Goal: Information Seeking & Learning: Find specific page/section

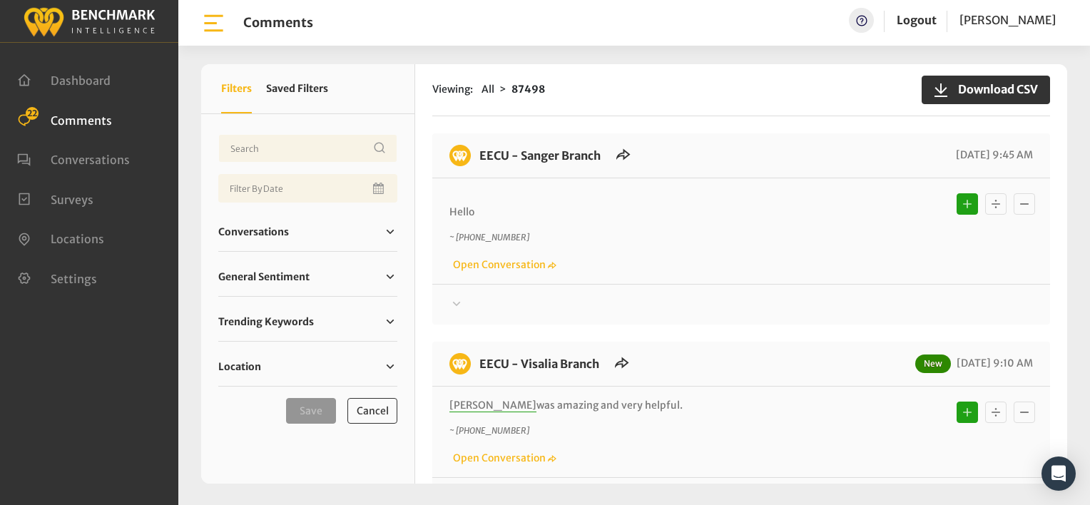
click at [690, 163] on div "EECU - Sanger Branch [DATE] 9:45 AM" at bounding box center [741, 162] width 618 height 34
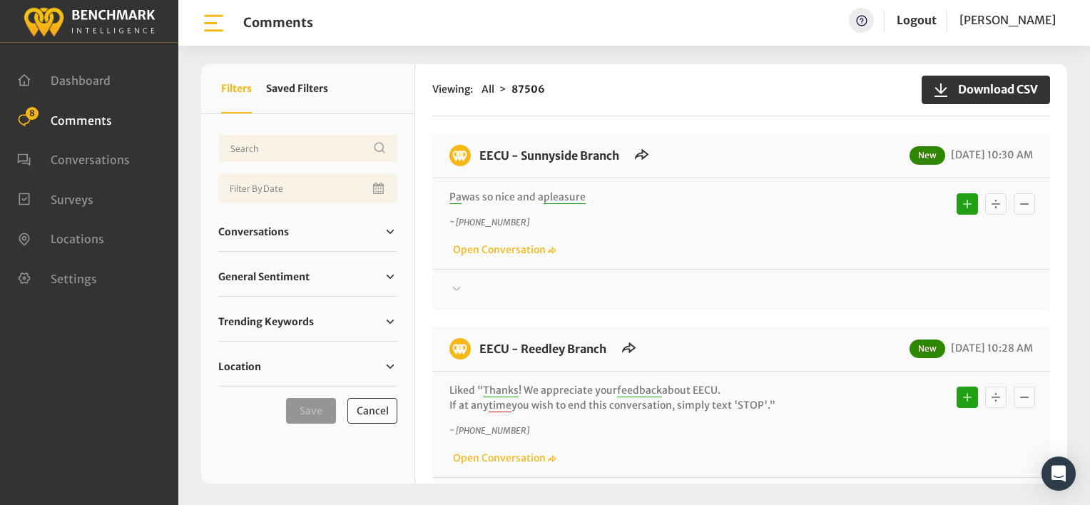
click at [787, 129] on div "Viewing: All 87506 Download CSV EECU - Sunnyside Branch New 08/20/2025 10:30 AM…" at bounding box center [741, 273] width 652 height 419
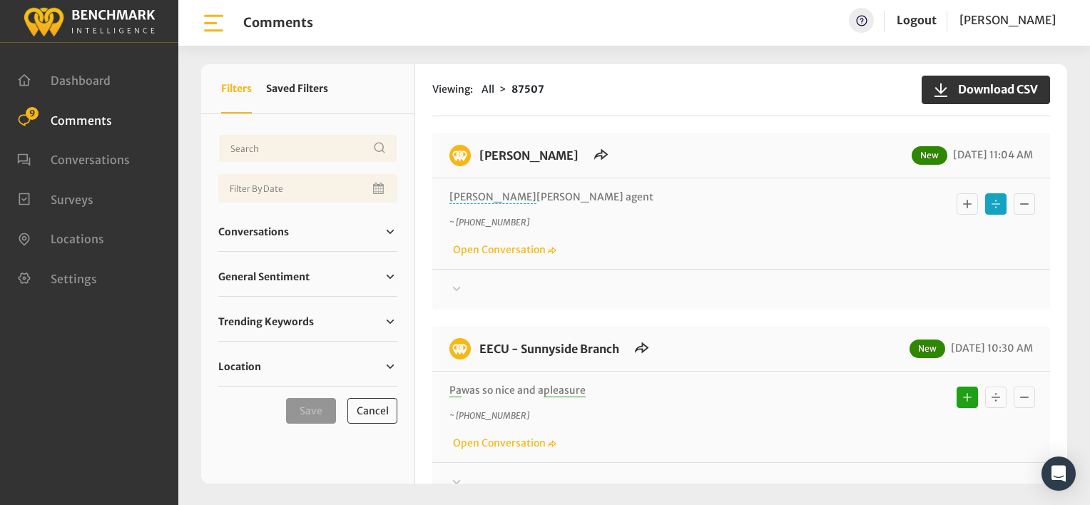
click at [451, 285] on icon at bounding box center [456, 288] width 14 height 17
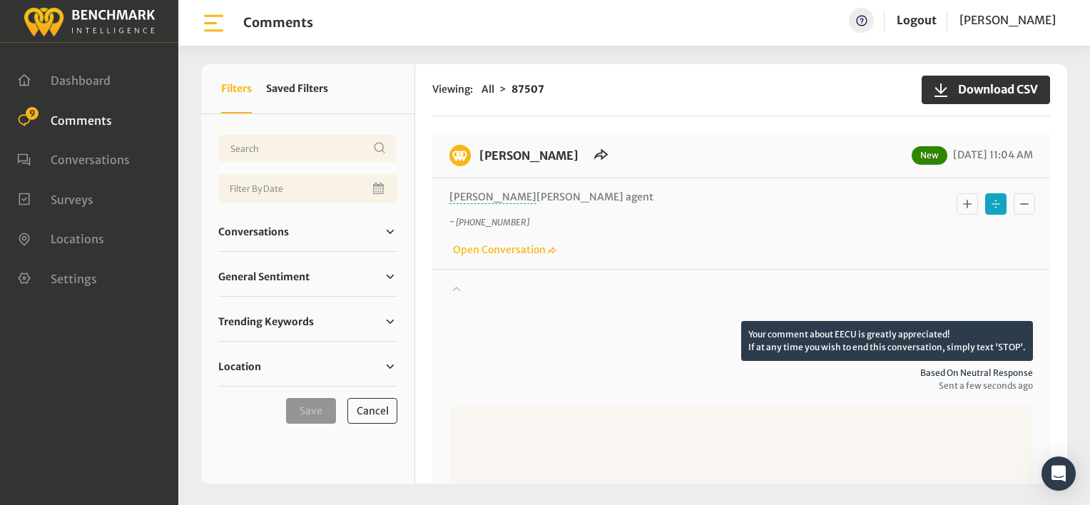
click at [451, 285] on icon at bounding box center [456, 288] width 14 height 17
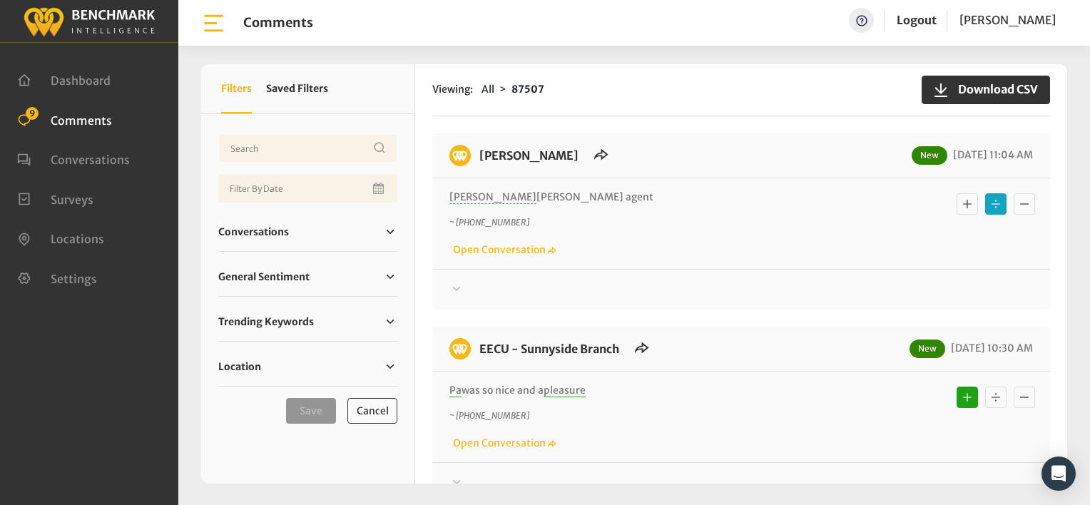
click at [626, 241] on div "~ +15597794210 Open Conversation" at bounding box center [740, 236] width 583 height 41
click at [625, 264] on div "Perry branch Lynda agent ~ +15597794210 Open Conversation" at bounding box center [741, 223] width 618 height 91
click at [458, 287] on icon at bounding box center [457, 288] width 8 height 4
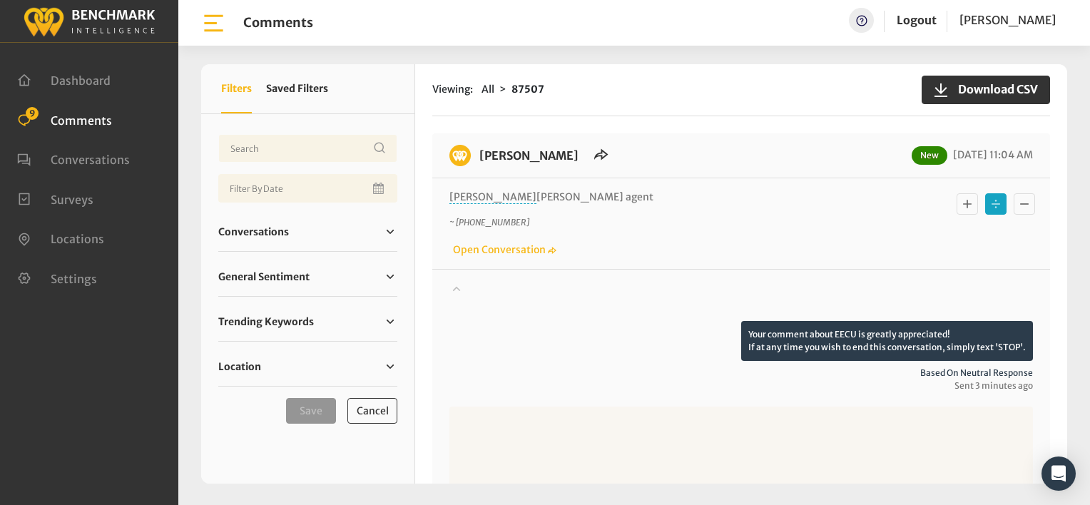
click at [458, 287] on icon at bounding box center [457, 288] width 8 height 5
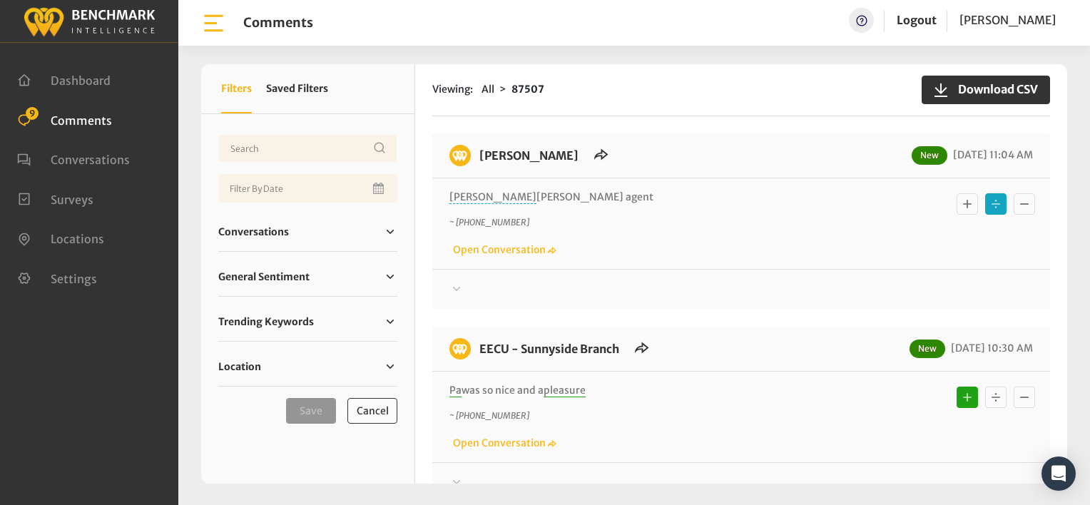
click at [690, 137] on div "[PERSON_NAME] New [DATE] 11:04 AM Perry [PERSON_NAME] agent ~ [PHONE_NUMBER] Op…" at bounding box center [741, 221] width 618 height 176
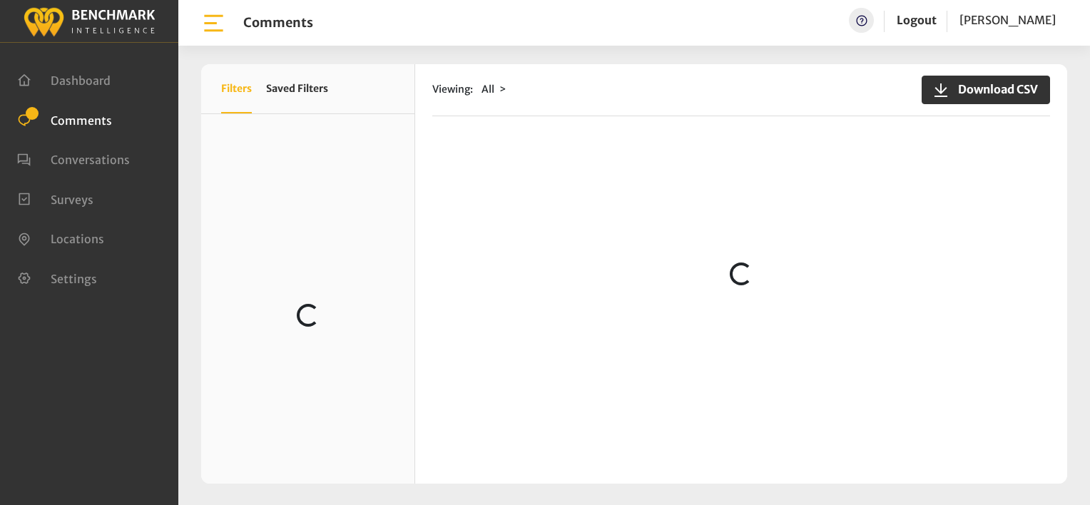
scroll to position [214, 0]
